Goal: Information Seeking & Learning: Learn about a topic

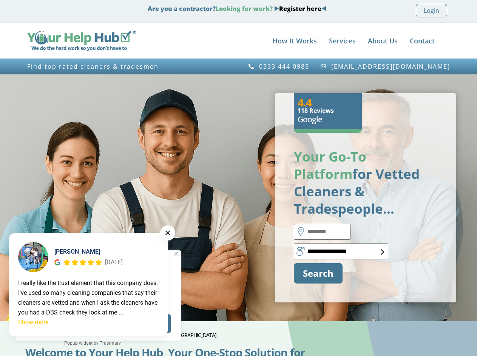
click at [238, 178] on div at bounding box center [142, 197] width 260 height 209
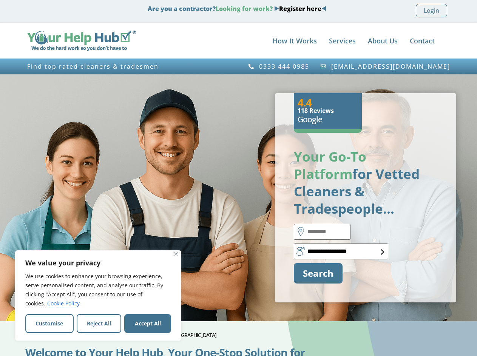
click at [342, 41] on link "Services" at bounding box center [342, 40] width 27 height 15
click at [168, 233] on div at bounding box center [142, 197] width 260 height 209
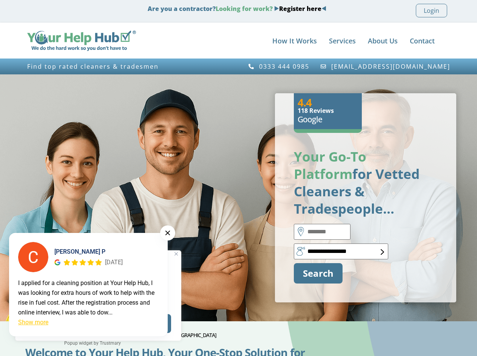
click at [88, 258] on div "[DATE]" at bounding box center [88, 263] width 68 height 10
click at [88, 298] on div "I applied for a cleaning position at Your Help Hub, I was looking for extra hou…" at bounding box center [88, 297] width 141 height 39
click at [33, 322] on link "Show more" at bounding box center [33, 322] width 30 height 7
